Goal: Share content: Share content

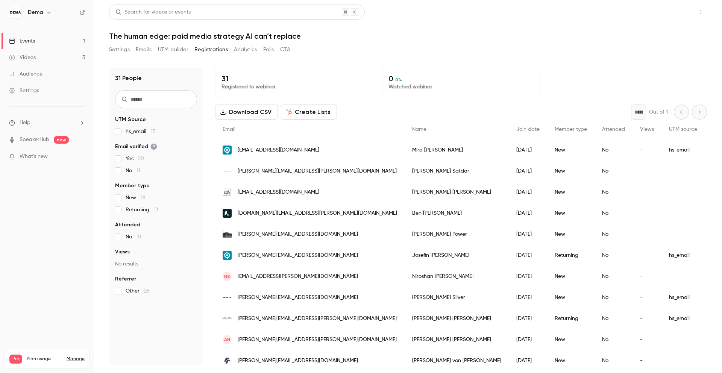
click at [673, 17] on button "Share" at bounding box center [674, 12] width 30 height 15
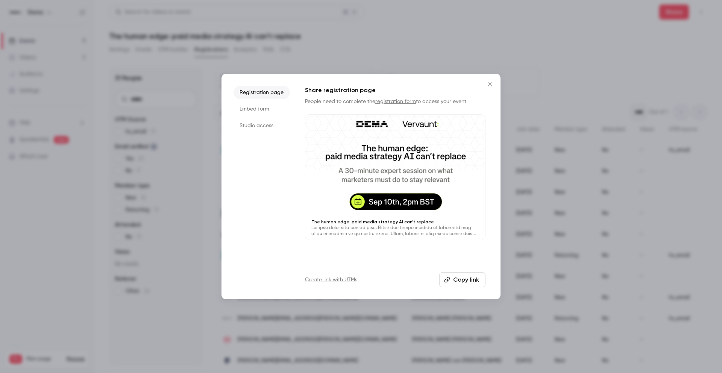
click at [458, 289] on div "Registration page Embed form Studio access Share registration page People need …" at bounding box center [360, 187] width 279 height 226
click at [464, 280] on button "Copy link" at bounding box center [462, 279] width 46 height 15
click at [456, 283] on button "Copy link" at bounding box center [462, 279] width 46 height 15
click at [491, 83] on icon "Close" at bounding box center [489, 84] width 9 height 6
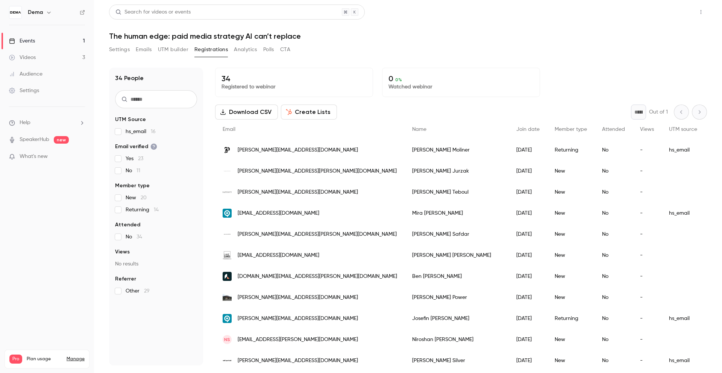
click at [676, 15] on button "Share" at bounding box center [674, 12] width 30 height 15
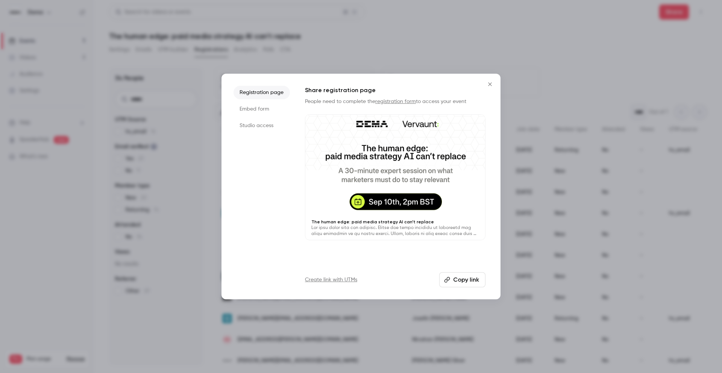
click at [465, 276] on button "Copy link" at bounding box center [462, 279] width 46 height 15
click at [489, 83] on icon "Close" at bounding box center [489, 84] width 9 height 6
click at [489, 83] on p "Watched webinar" at bounding box center [460, 87] width 145 height 8
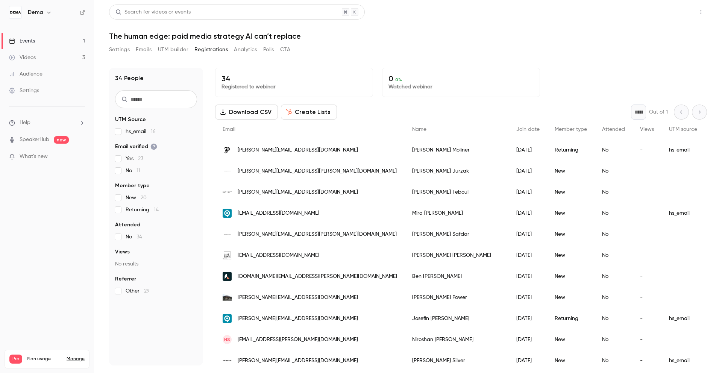
click at [677, 16] on button "Share" at bounding box center [674, 12] width 30 height 15
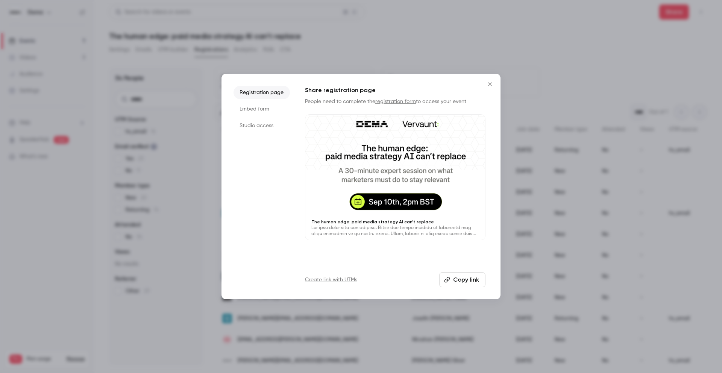
click at [468, 282] on button "Copy link" at bounding box center [462, 279] width 46 height 15
click at [451, 281] on button "Copy link" at bounding box center [462, 279] width 46 height 15
